Goal: Download file/media

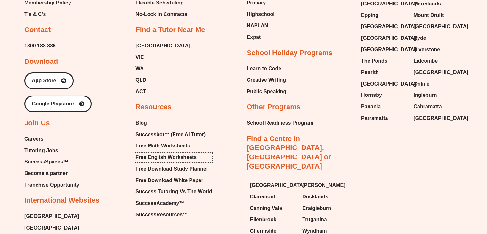
type input "*"
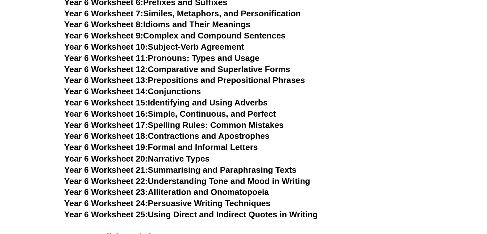
scroll to position [3492, 0]
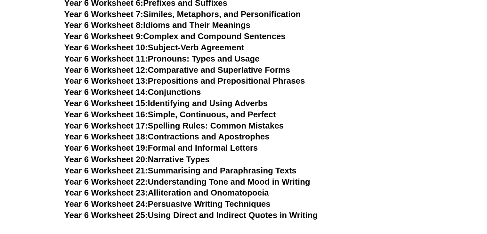
click at [216, 65] on link "Year 6 Worksheet 12: Comparative and Superlative Forms" at bounding box center [177, 70] width 226 height 10
